Goal: Task Accomplishment & Management: Complete application form

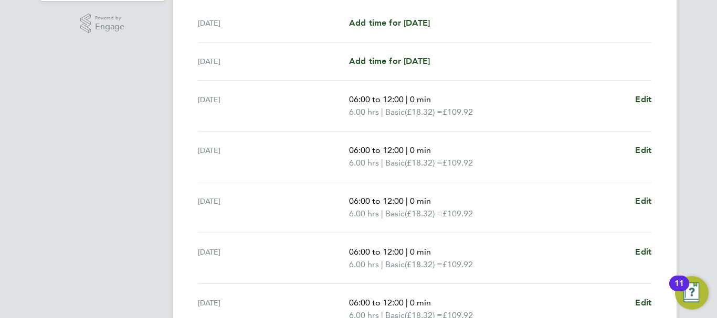
scroll to position [20, 0]
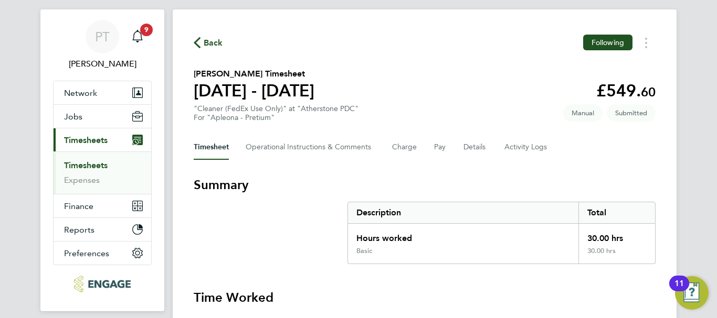
click at [86, 167] on link "Timesheets" at bounding box center [86, 166] width 44 height 10
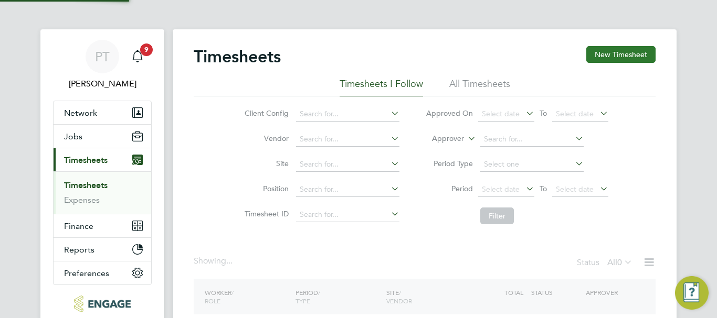
click at [640, 46] on button "New Timesheet" at bounding box center [620, 54] width 69 height 17
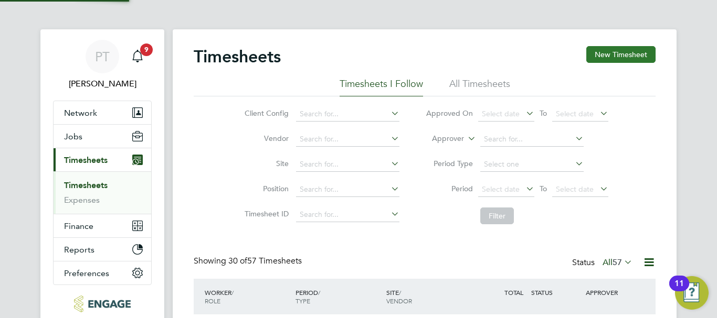
click at [628, 57] on button "New Timesheet" at bounding box center [620, 54] width 69 height 17
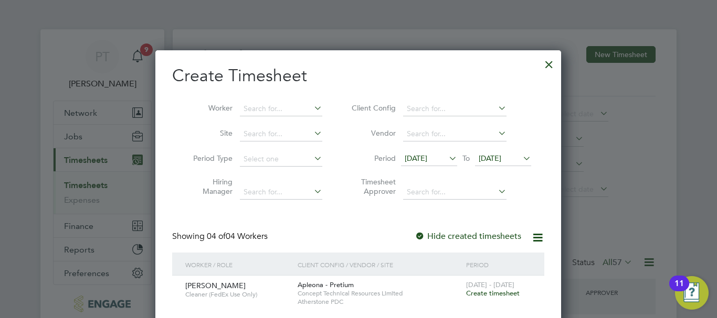
click at [501, 157] on span "[DATE]" at bounding box center [489, 158] width 23 height 9
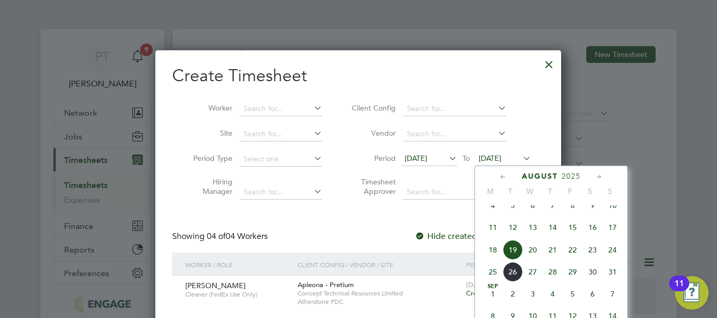
click at [576, 260] on span "22" at bounding box center [572, 250] width 20 height 20
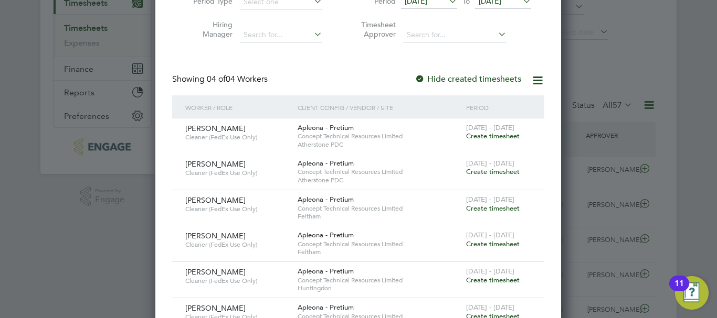
click at [485, 171] on span "Create timesheet" at bounding box center [493, 171] width 54 height 9
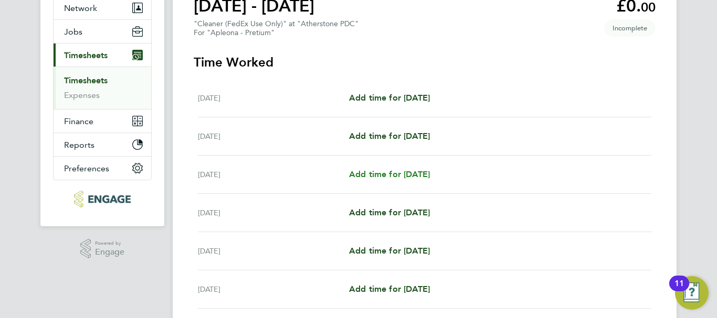
click at [412, 175] on span "Add time for [DATE]" at bounding box center [389, 174] width 81 height 10
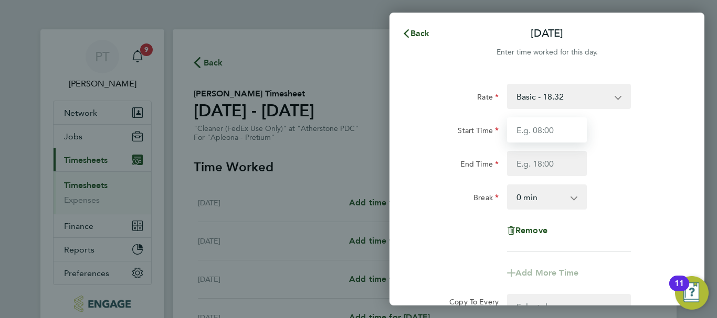
click at [537, 129] on input "Start Time" at bounding box center [547, 130] width 80 height 25
type input "06:00"
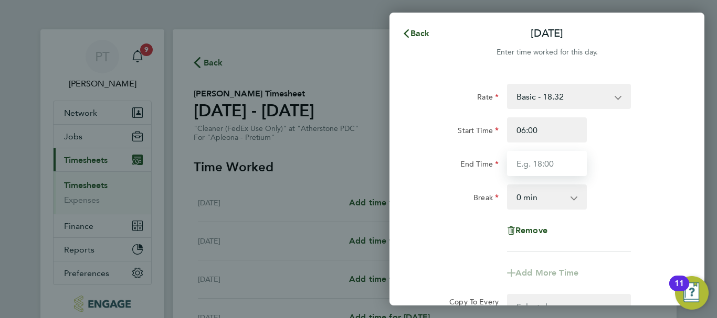
click at [529, 167] on input "End Time" at bounding box center [547, 163] width 80 height 25
click at [526, 163] on input "End Time" at bounding box center [547, 163] width 80 height 25
type input "12:00"
click at [655, 156] on div "End Time 12:00" at bounding box center [546, 163] width 264 height 25
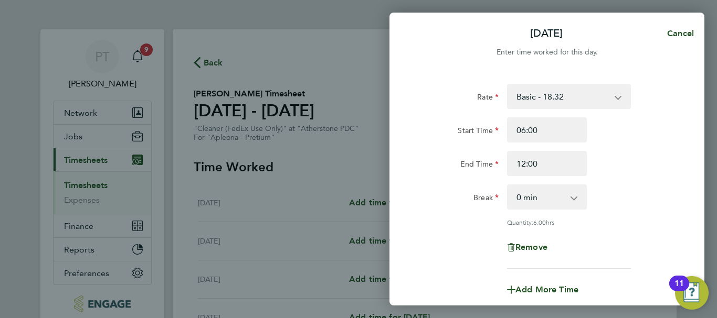
scroll to position [155, 0]
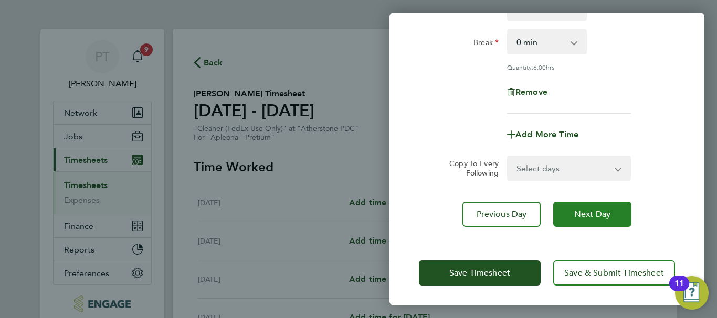
click at [592, 216] on span "Next Day" at bounding box center [592, 214] width 36 height 10
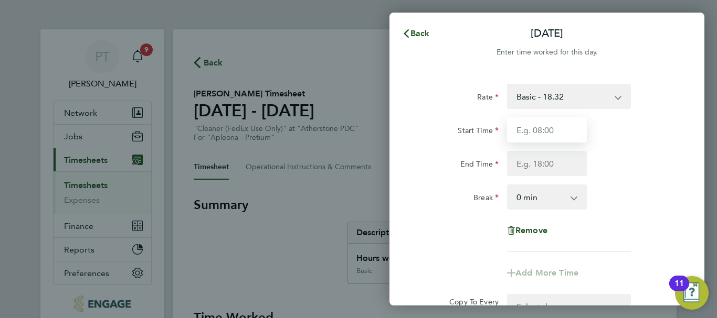
click at [541, 130] on input "Start Time" at bounding box center [547, 130] width 80 height 25
type input "06:00"
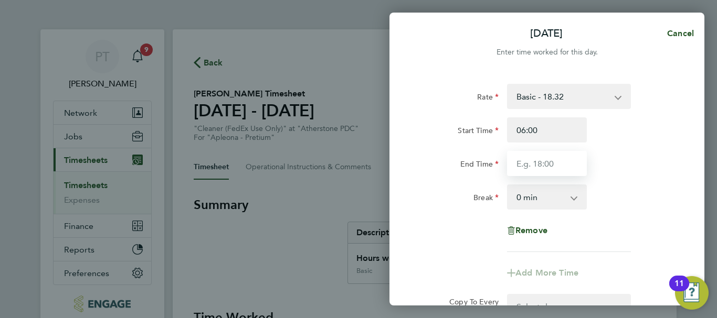
click at [545, 159] on input "End Time" at bounding box center [547, 163] width 80 height 25
type input "12:00"
click at [632, 206] on div "Break 0 min 15 min 30 min 45 min 60 min 75 min 90 min" at bounding box center [546, 197] width 264 height 25
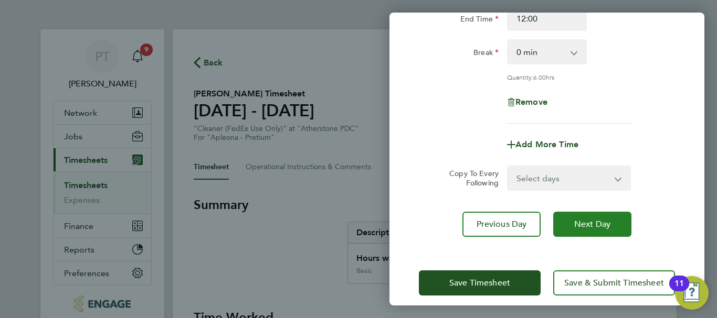
scroll to position [155, 0]
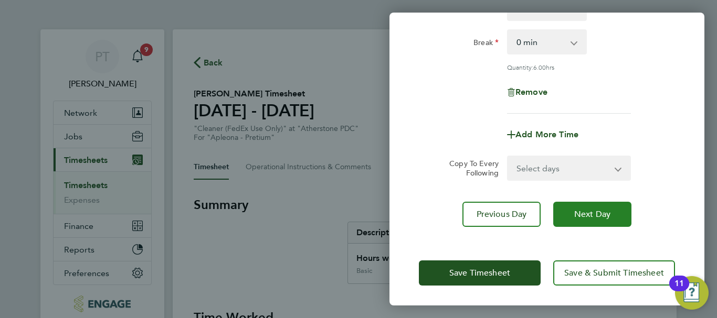
click at [605, 215] on span "Next Day" at bounding box center [592, 214] width 36 height 10
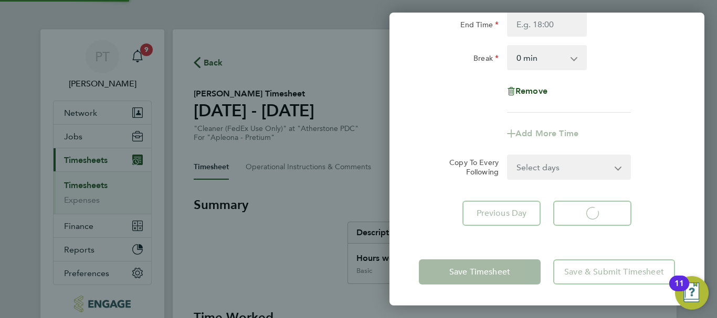
scroll to position [140, 0]
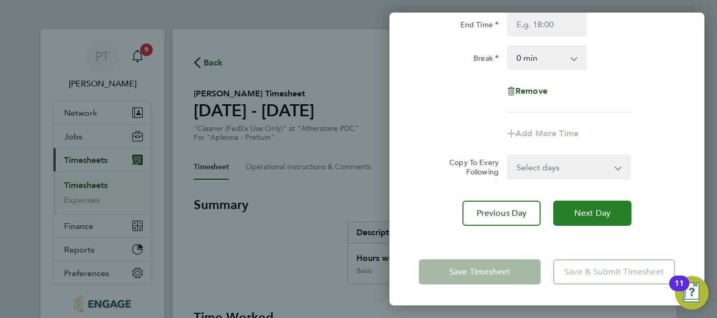
click at [596, 215] on span "Next Day" at bounding box center [592, 213] width 36 height 10
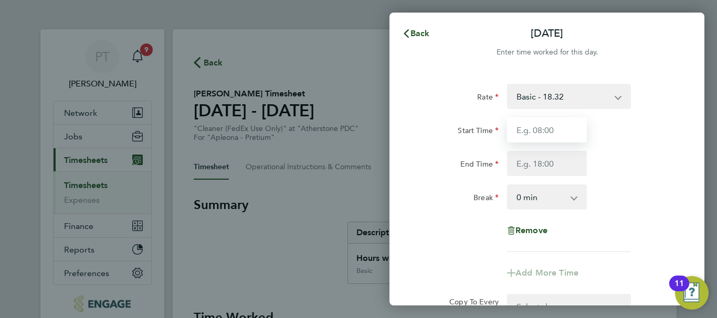
drag, startPoint x: 533, startPoint y: 126, endPoint x: 540, endPoint y: 130, distance: 8.2
click at [535, 126] on input "Start Time" at bounding box center [547, 130] width 80 height 25
type input "06:00"
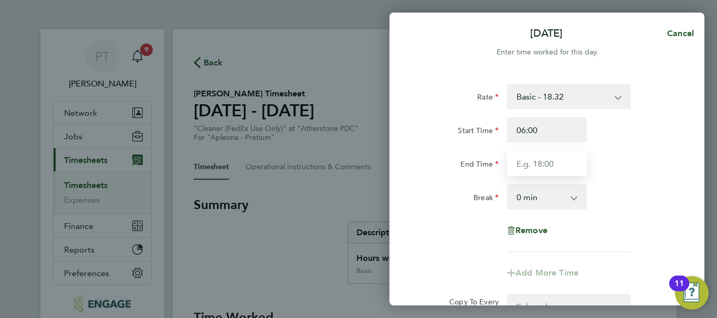
click at [537, 165] on input "End Time" at bounding box center [547, 163] width 80 height 25
type input "10:15"
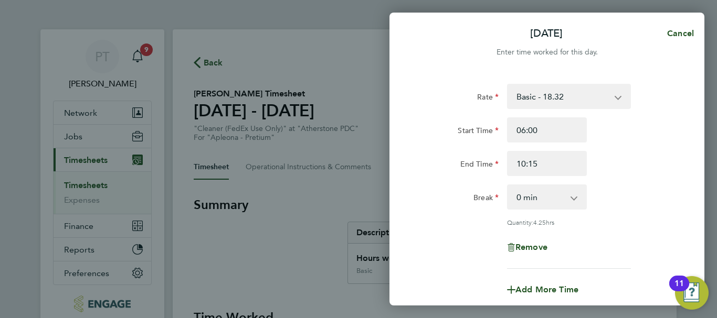
click at [641, 186] on div "Break 0 min 15 min 30 min 45 min 60 min 75 min 90 min" at bounding box center [546, 197] width 264 height 25
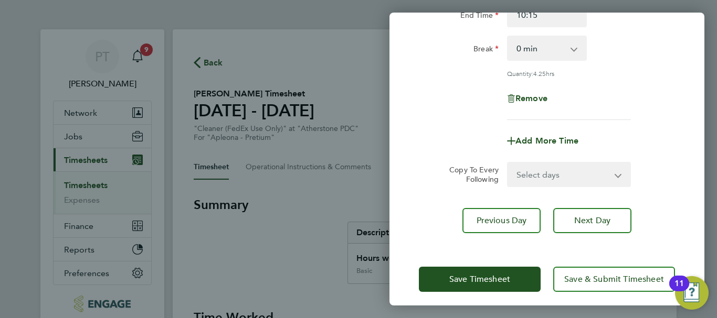
scroll to position [155, 0]
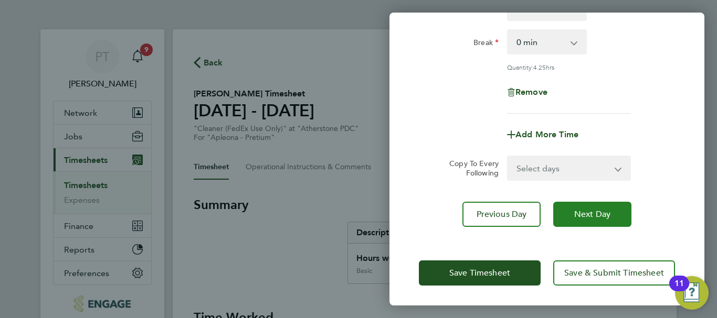
click at [591, 213] on span "Next Day" at bounding box center [592, 214] width 36 height 10
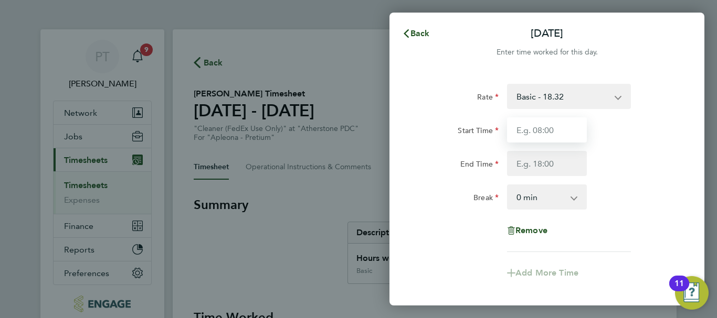
click at [539, 123] on input "Start Time" at bounding box center [547, 130] width 80 height 25
type input "06:00"
drag, startPoint x: 537, startPoint y: 119, endPoint x: 516, endPoint y: 173, distance: 57.5
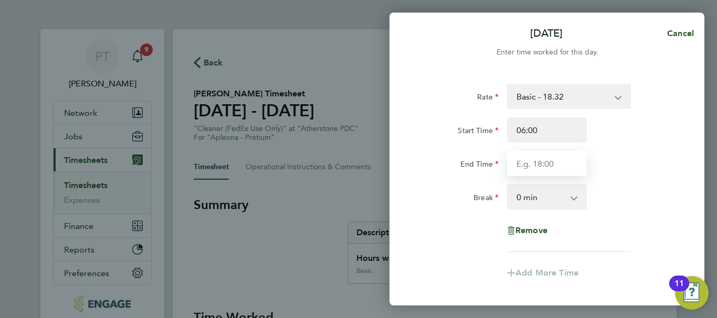
drag, startPoint x: 516, startPoint y: 173, endPoint x: 518, endPoint y: 166, distance: 7.0
click at [518, 166] on input "End Time" at bounding box center [547, 163] width 80 height 25
type input "12:00"
click at [653, 157] on div "End Time 12:00" at bounding box center [546, 163] width 264 height 25
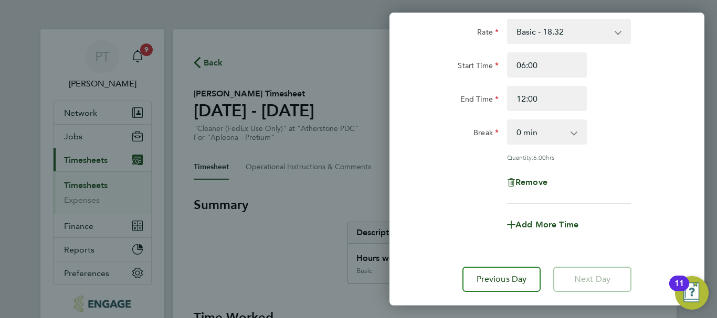
scroll to position [130, 0]
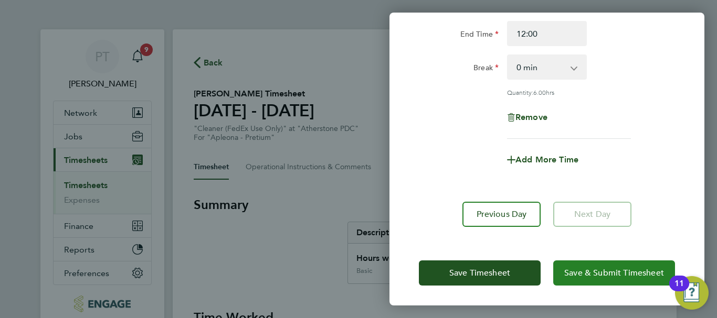
click at [610, 273] on span "Save & Submit Timesheet" at bounding box center [614, 273] width 100 height 10
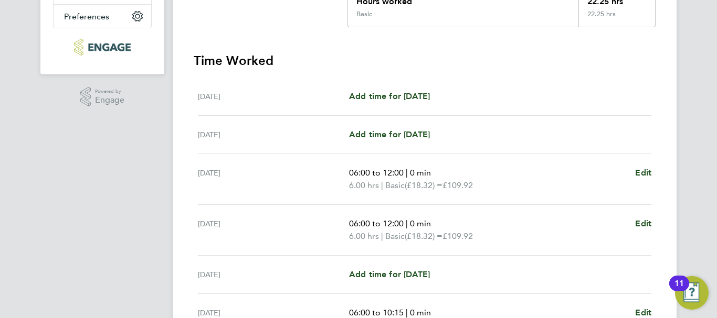
scroll to position [375, 0]
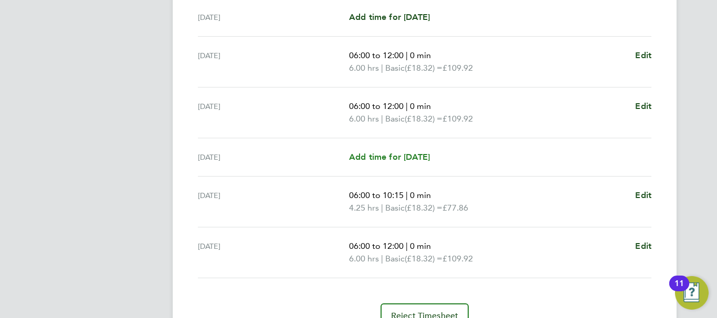
click at [390, 155] on span "Add time for [DATE]" at bounding box center [389, 157] width 81 height 10
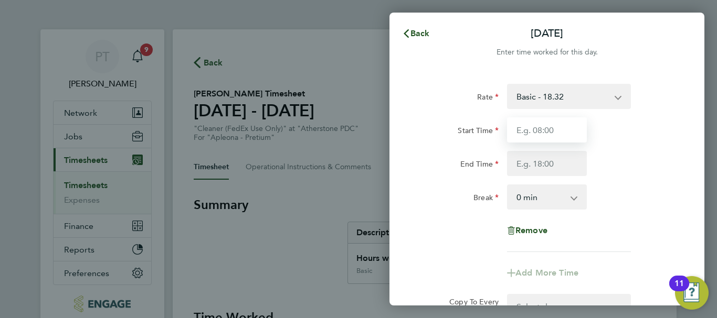
click at [561, 125] on input "Start Time" at bounding box center [547, 130] width 80 height 25
type input "06:00"
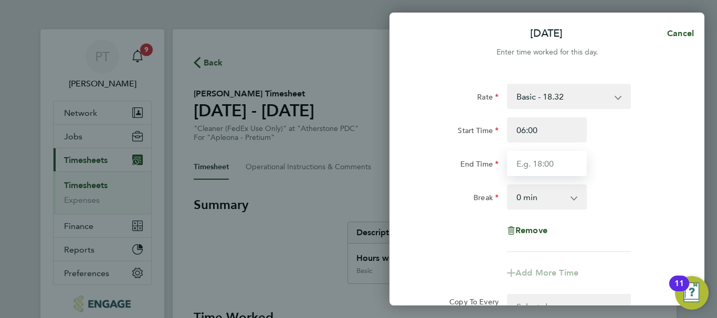
click at [528, 167] on input "End Time" at bounding box center [547, 163] width 80 height 25
type input "12:00"
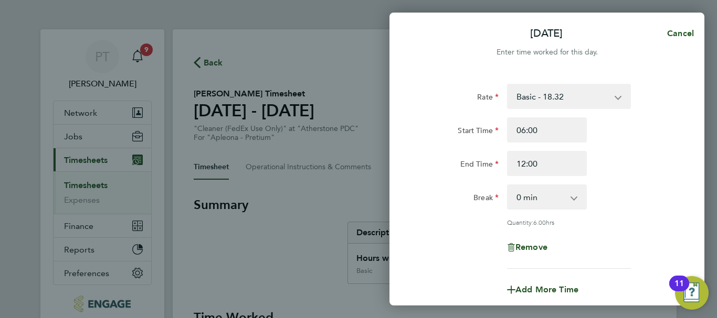
click at [615, 156] on div "End Time 12:00" at bounding box center [546, 163] width 264 height 25
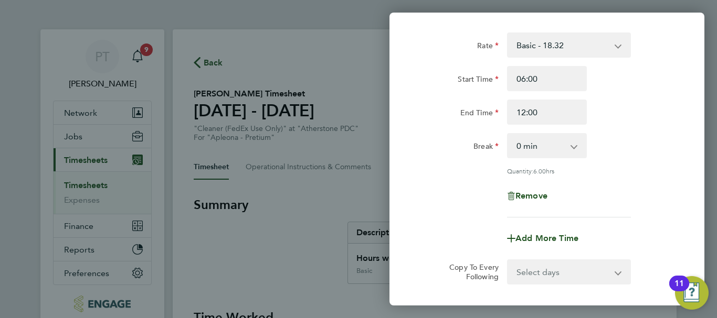
scroll to position [155, 0]
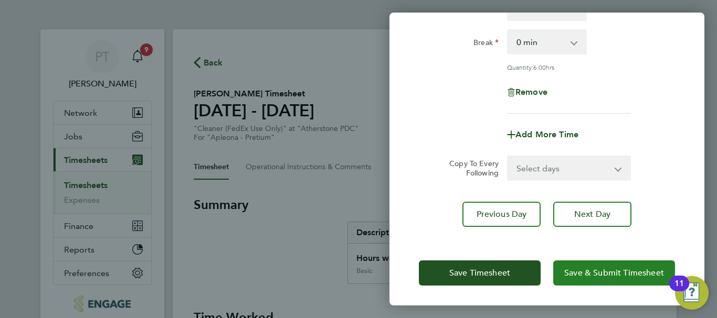
click at [625, 270] on span "Save & Submit Timesheet" at bounding box center [614, 273] width 100 height 10
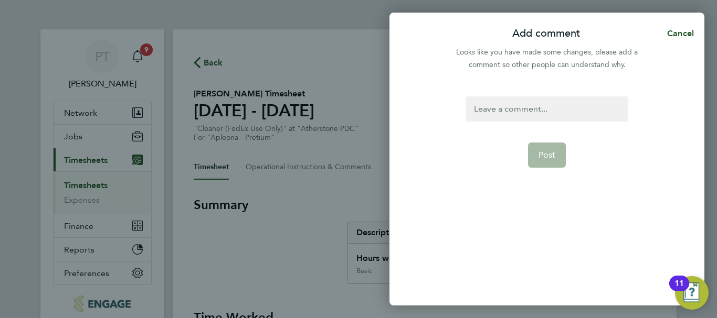
click at [520, 110] on div at bounding box center [546, 109] width 162 height 25
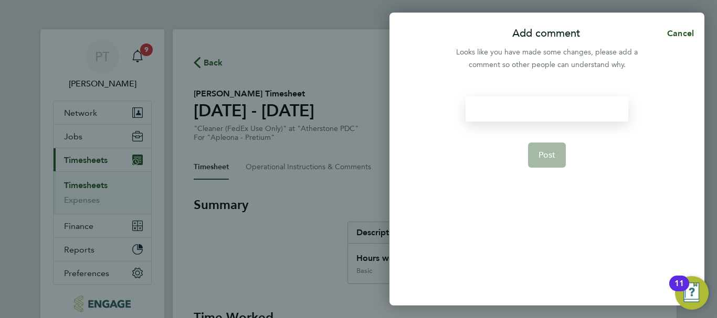
click at [532, 113] on div at bounding box center [546, 109] width 162 height 25
click at [545, 155] on span "Post" at bounding box center [546, 155] width 17 height 10
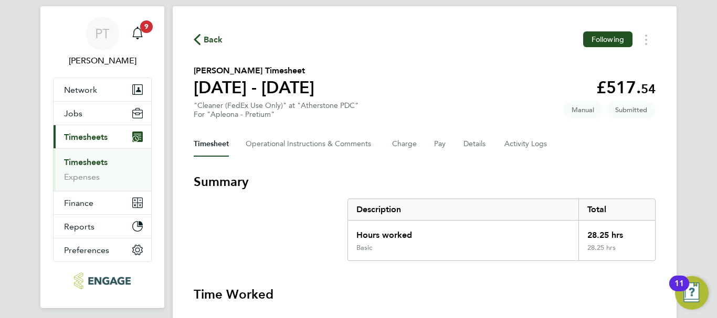
scroll to position [20, 0]
